Goal: Task Accomplishment & Management: Use online tool/utility

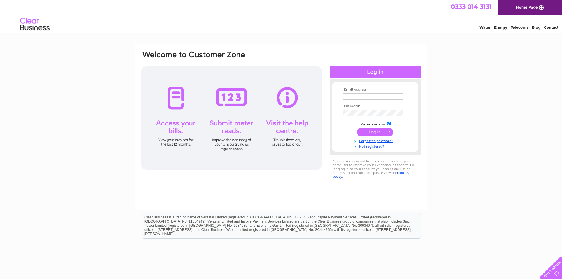
type input "[EMAIL_ADDRESS][DOMAIN_NAME]"
click at [372, 131] on input "submit" at bounding box center [375, 132] width 36 height 8
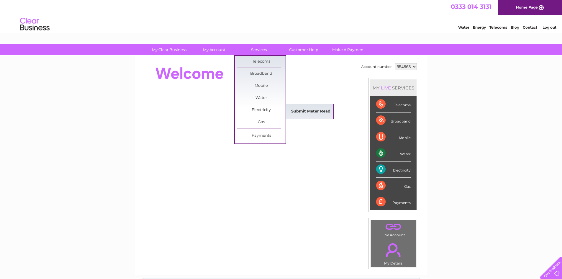
click at [310, 109] on link "Submit Meter Read" at bounding box center [311, 112] width 49 height 12
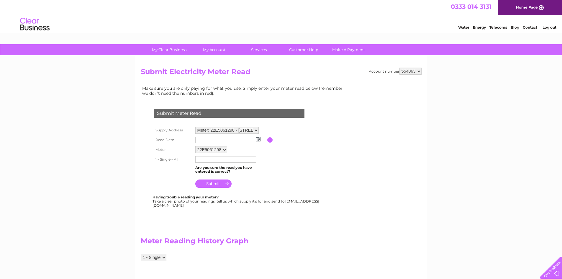
click at [257, 138] on img at bounding box center [258, 139] width 4 height 5
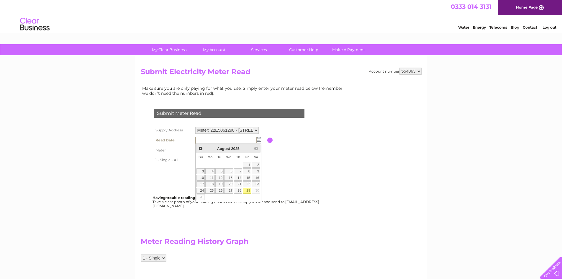
click at [247, 192] on link "29" at bounding box center [247, 191] width 8 height 6
type input "2025/08/29"
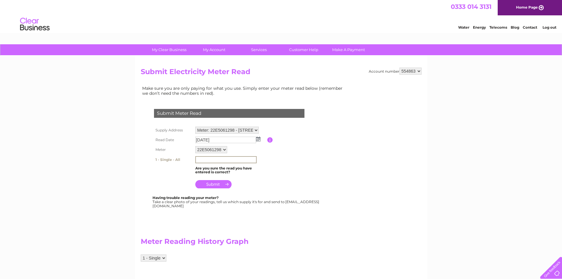
click at [207, 156] on input "text" at bounding box center [225, 159] width 61 height 7
type input "42092"
click at [210, 183] on input "submit" at bounding box center [213, 183] width 36 height 8
